Goal: Transaction & Acquisition: Purchase product/service

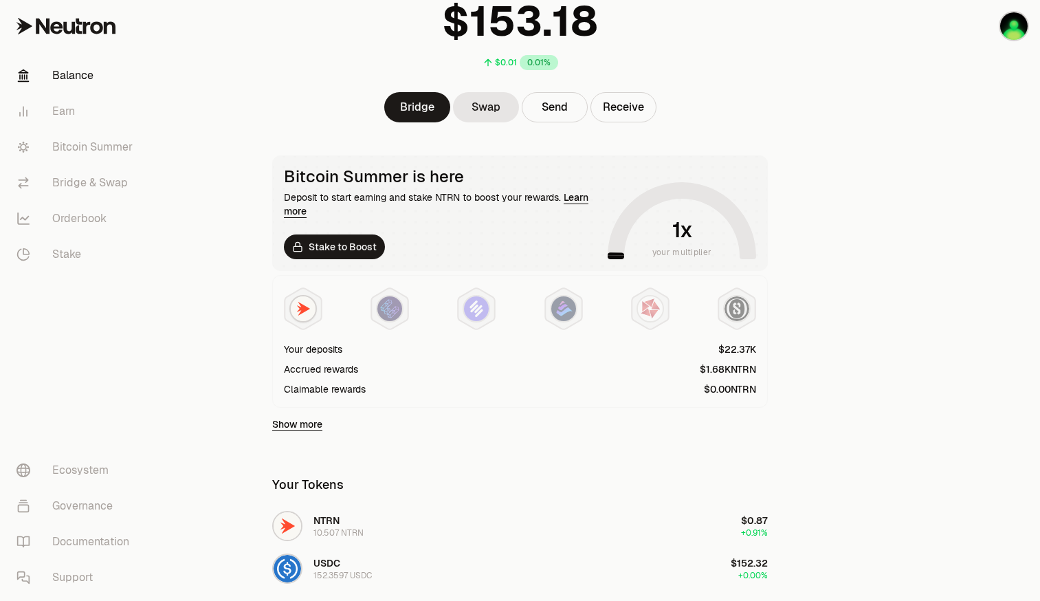
scroll to position [333, 0]
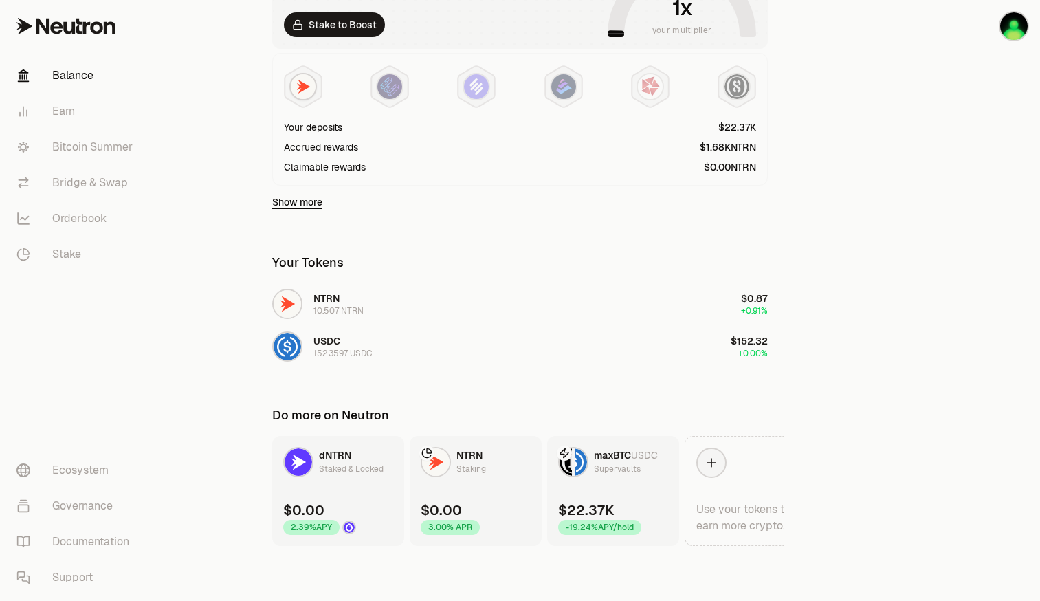
click at [251, 385] on main "$0.01 0.01% Bridge Swap Send Receive Bitcoin Summer is here Deposit to start ea…" at bounding box center [597, 134] width 886 height 934
click at [105, 144] on link "Bitcoin Summer" at bounding box center [76, 147] width 143 height 36
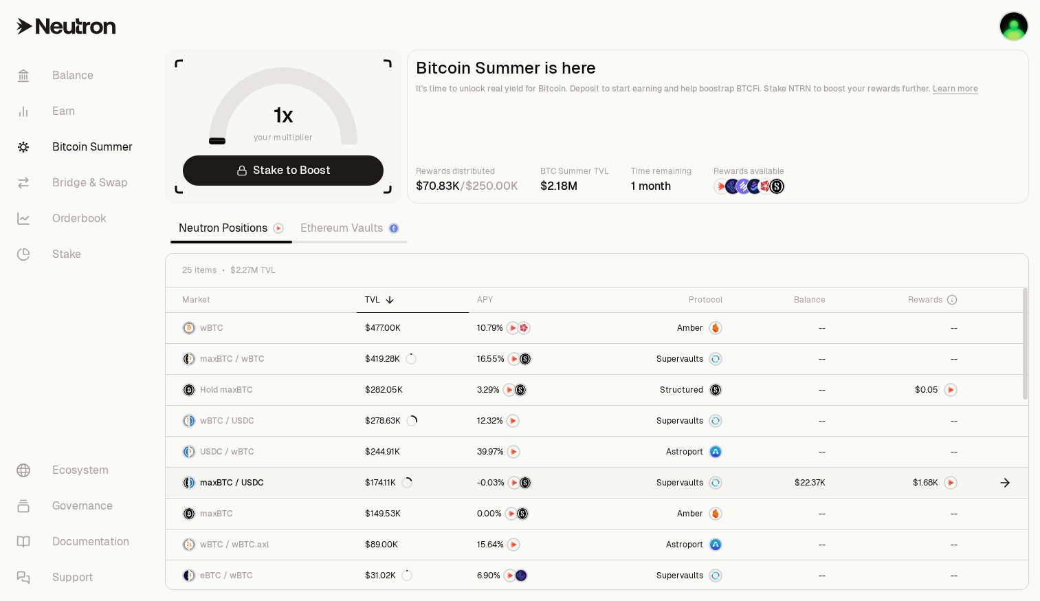
click at [492, 487] on span "0" at bounding box center [489, 483] width 5 height 10
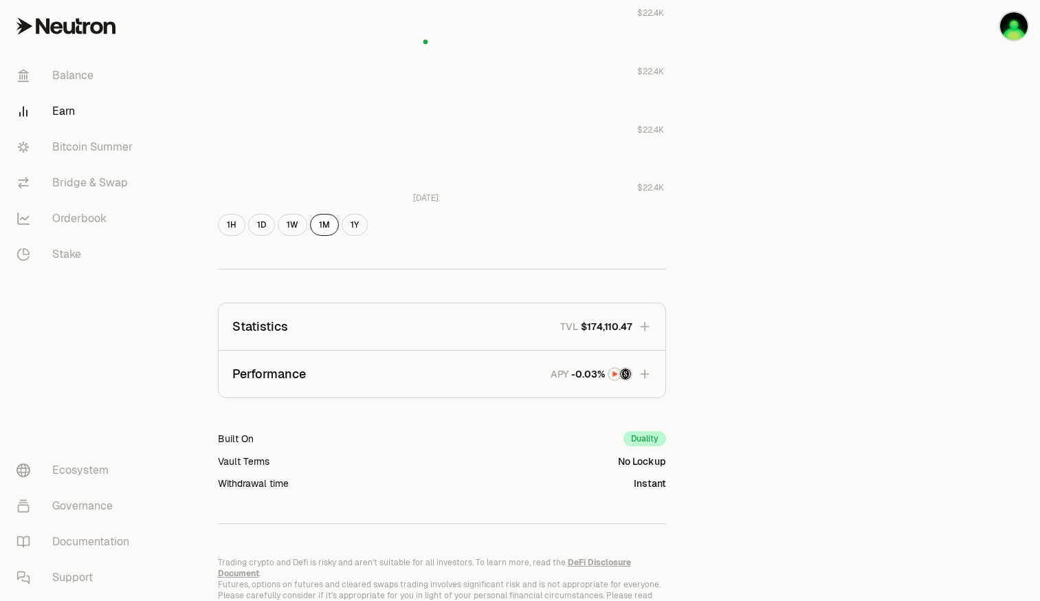
scroll to position [691, 0]
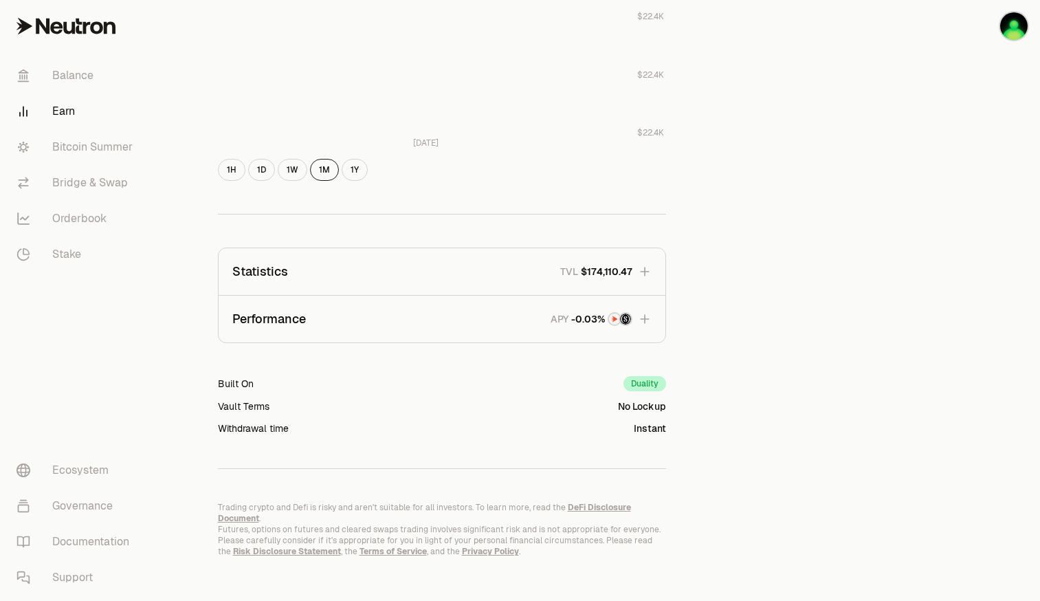
click at [576, 327] on button "Performance APY" at bounding box center [442, 319] width 447 height 47
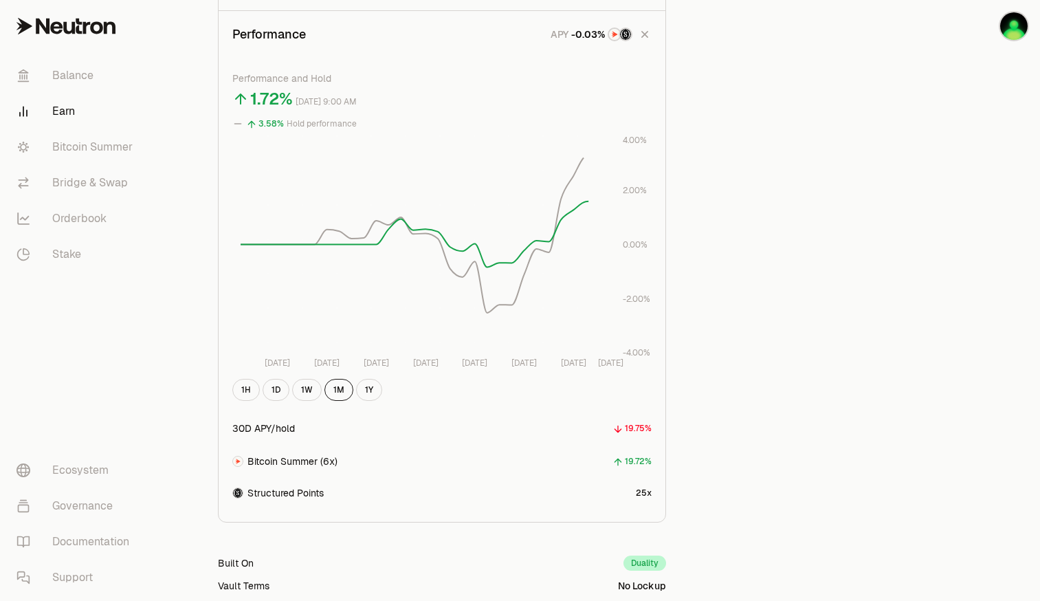
scroll to position [1103, 0]
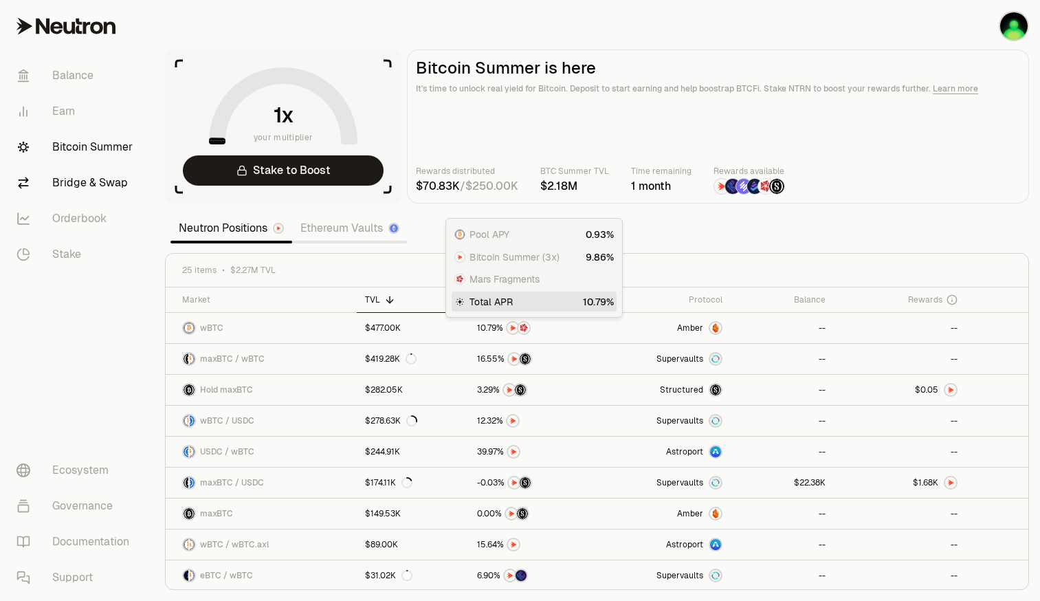
click at [80, 195] on link "Bridge & Swap" at bounding box center [76, 183] width 143 height 36
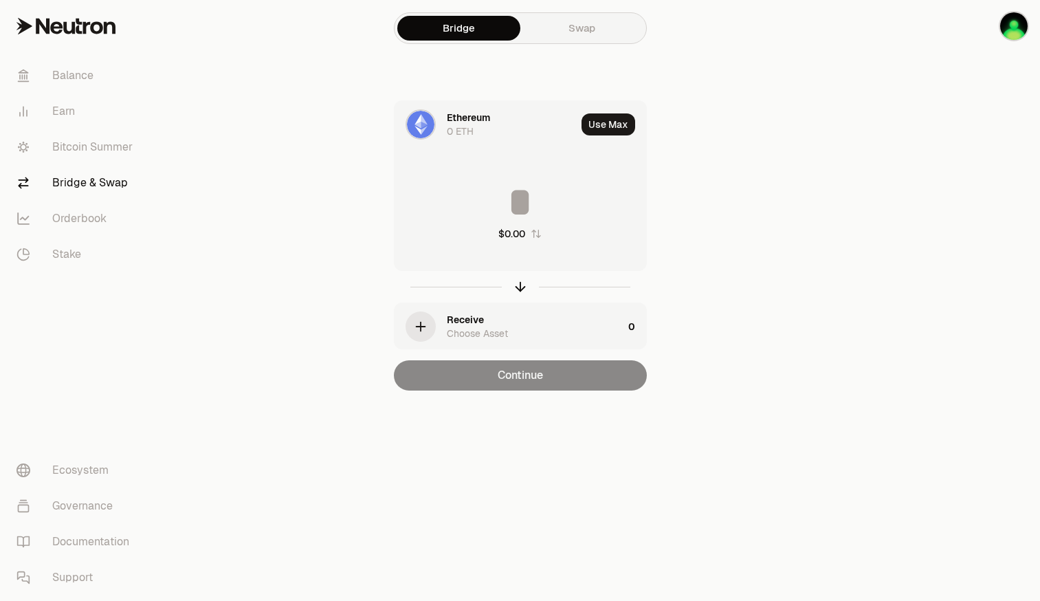
click at [471, 127] on div "0 ETH" at bounding box center [460, 131] width 27 height 14
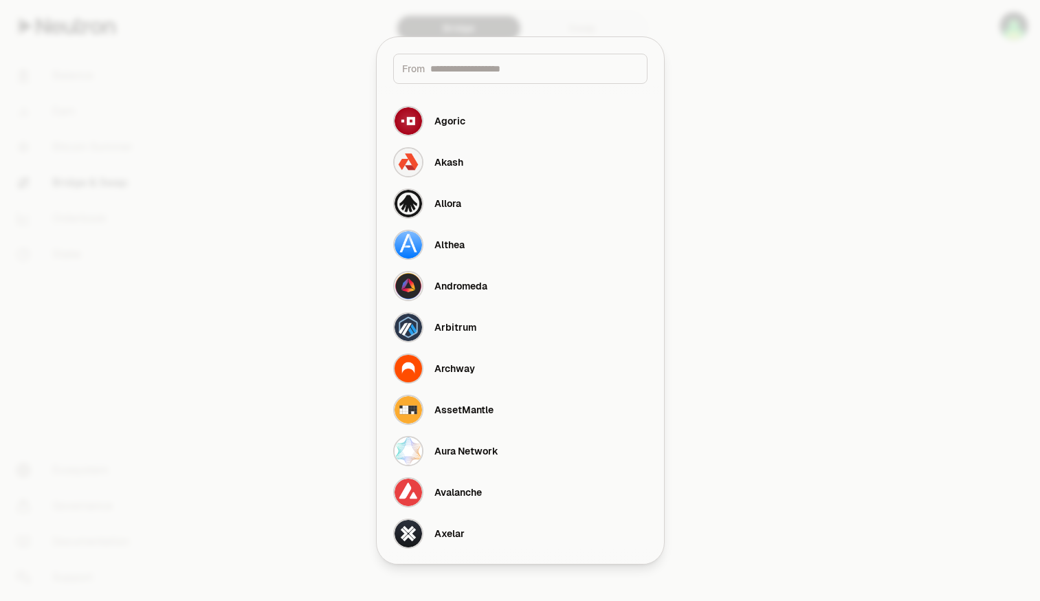
click at [588, 38] on div "From" at bounding box center [520, 60] width 287 height 47
click at [591, 33] on div at bounding box center [520, 300] width 1040 height 601
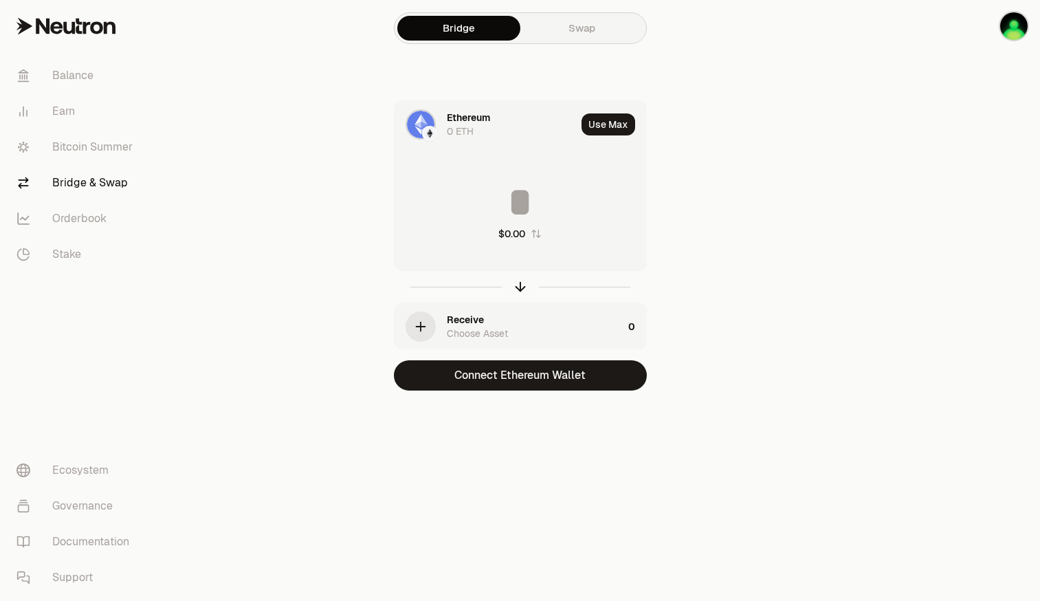
click at [579, 19] on link "Swap" at bounding box center [581, 28] width 123 height 25
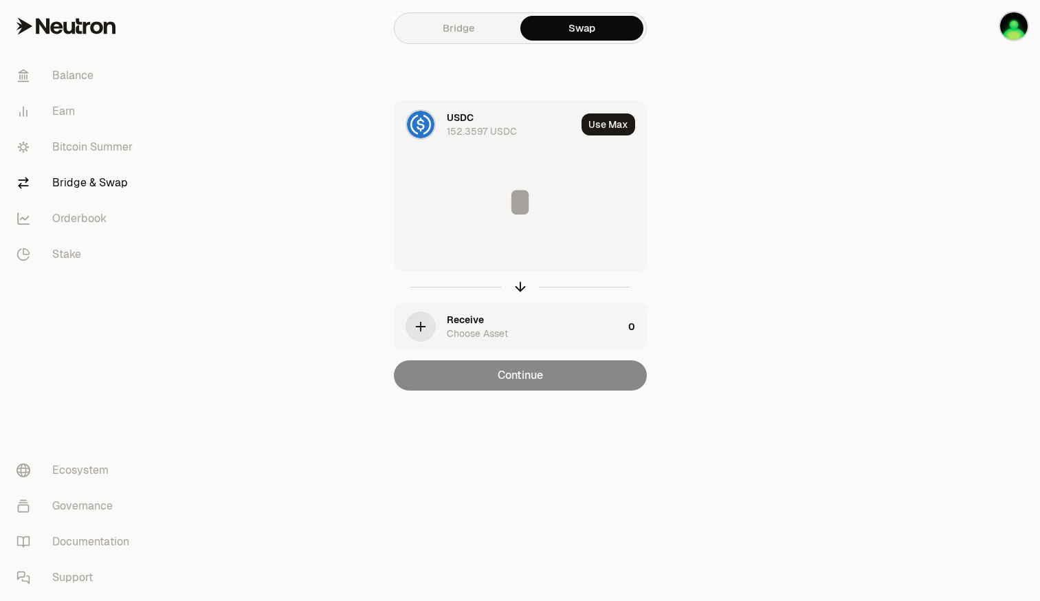
click at [476, 113] on div "USDC 152.3597 USDC" at bounding box center [511, 124] width 129 height 27
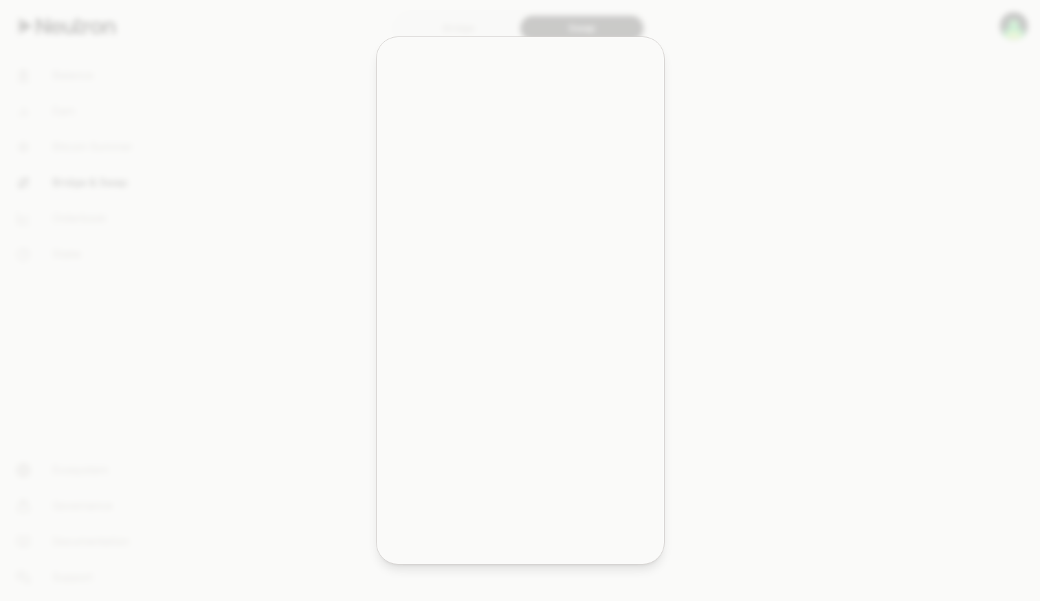
click at [330, 149] on div at bounding box center [520, 300] width 1040 height 601
